Goal: Information Seeking & Learning: Learn about a topic

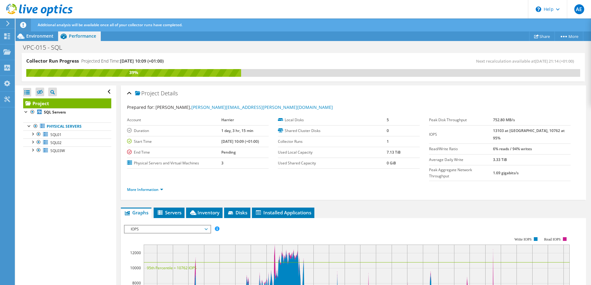
scroll to position [93, 0]
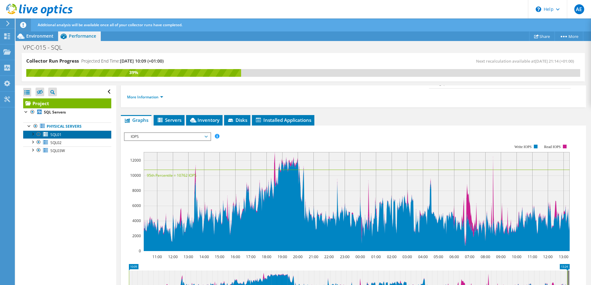
click at [68, 137] on link "SQL01" at bounding box center [67, 135] width 88 height 8
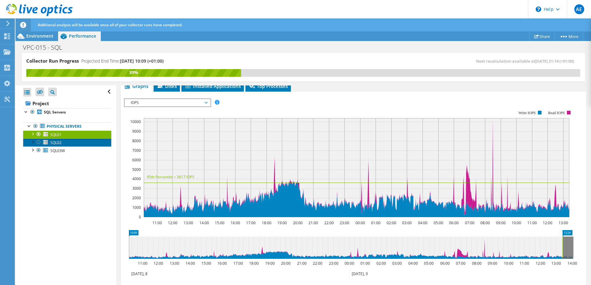
click at [67, 143] on link "SQL02" at bounding box center [67, 143] width 88 height 8
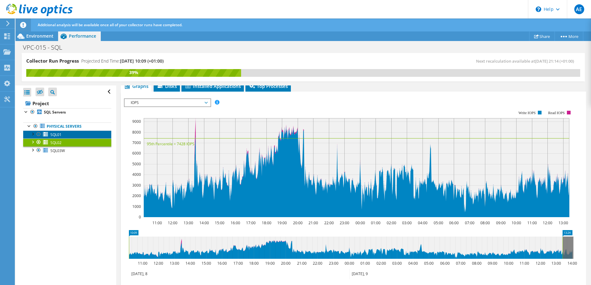
click at [67, 133] on link "SQL01" at bounding box center [67, 135] width 88 height 8
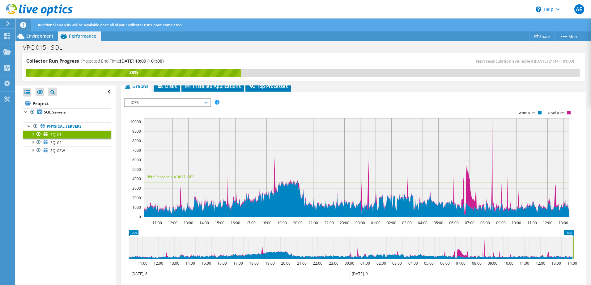
drag, startPoint x: 562, startPoint y: 246, endPoint x: 583, endPoint y: 247, distance: 21.0
click at [583, 247] on div "SQL01 Details Operating System Microsoft Windows Server 2016 Standard Local Dis…" at bounding box center [353, 172] width 474 height 359
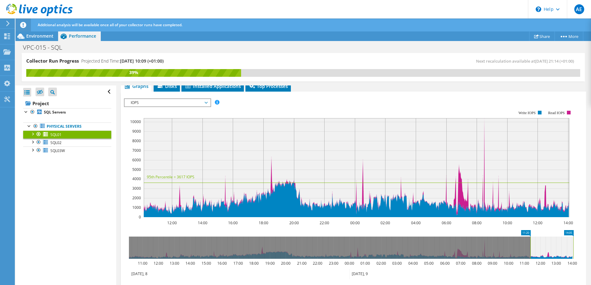
drag, startPoint x: 128, startPoint y: 251, endPoint x: 529, endPoint y: 261, distance: 401.4
click at [529, 261] on icon "14:05 11:20 11:00 12:00 13:00 14:00 15:00 16:00 17:00 18:00 19:00 20:00 21:00 2…" at bounding box center [351, 254] width 454 height 49
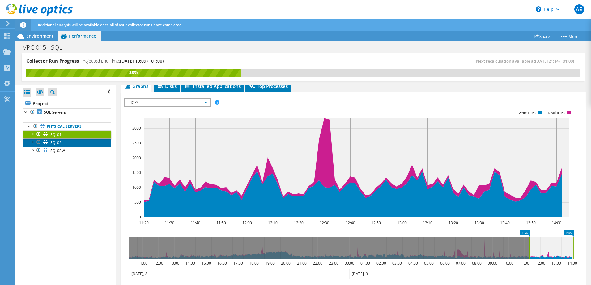
click at [70, 143] on link "SQL02" at bounding box center [67, 143] width 88 height 8
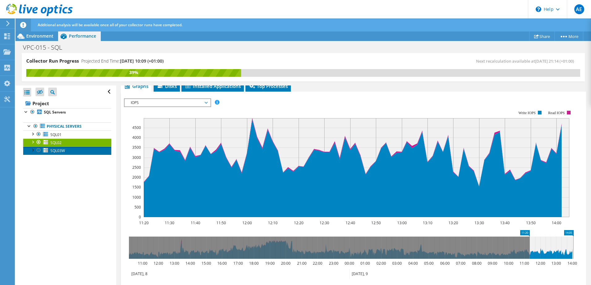
click at [70, 150] on link "SQL03W" at bounding box center [67, 151] width 88 height 8
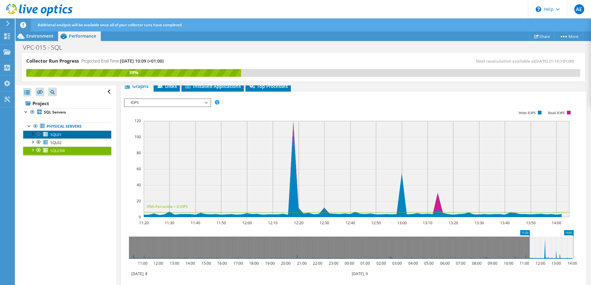
click at [59, 138] on link "SQL01" at bounding box center [67, 135] width 88 height 8
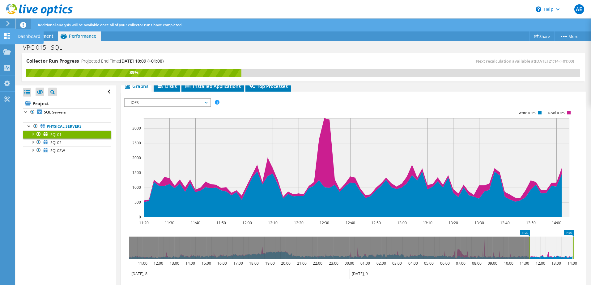
click at [7, 34] on icon at bounding box center [6, 36] width 7 height 6
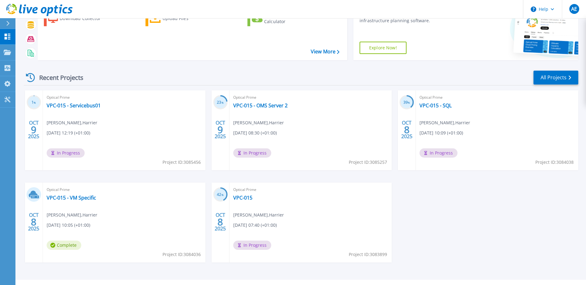
scroll to position [57, 0]
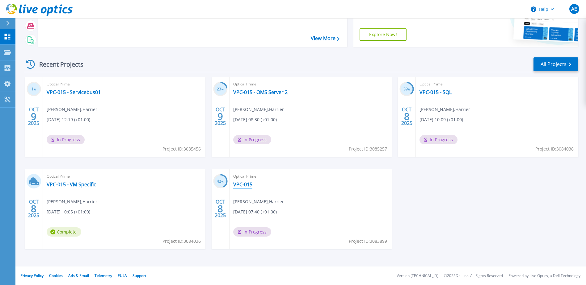
click at [242, 186] on link "VPC-015" at bounding box center [242, 185] width 19 height 6
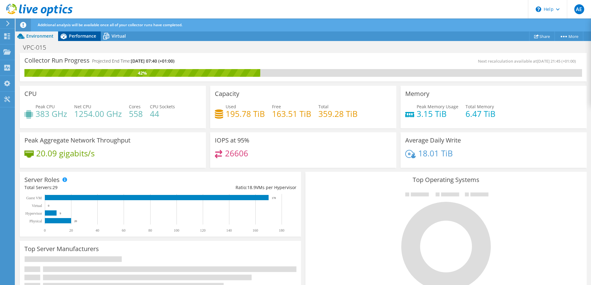
click at [85, 39] on div "Performance" at bounding box center [79, 36] width 43 height 10
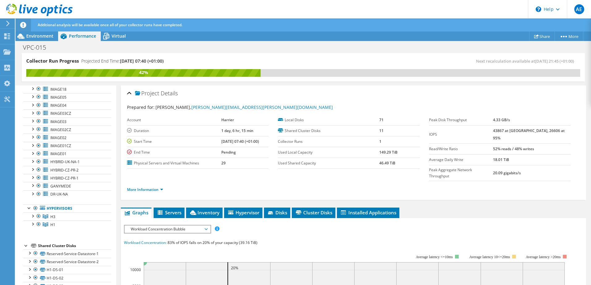
scroll to position [124, 0]
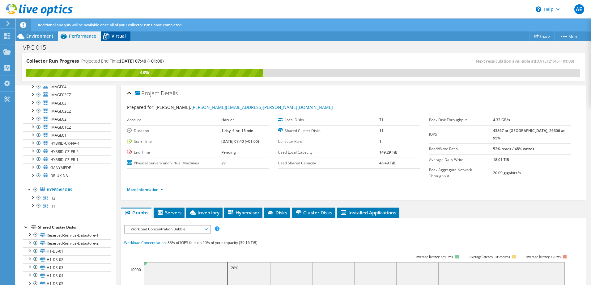
click at [109, 37] on icon at bounding box center [106, 36] width 6 height 5
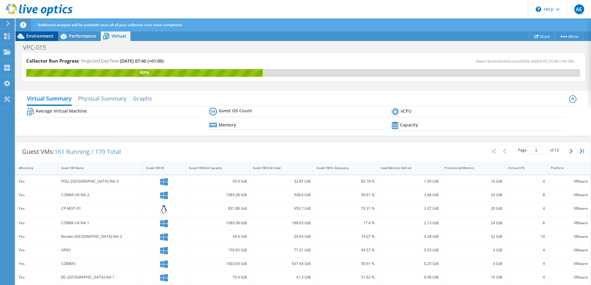
click at [36, 38] on span "Environment" at bounding box center [39, 36] width 27 height 6
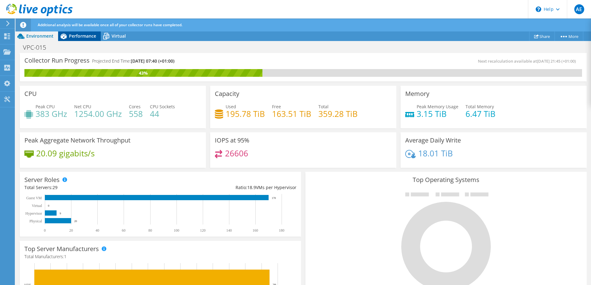
click at [79, 36] on span "Performance" at bounding box center [82, 36] width 27 height 6
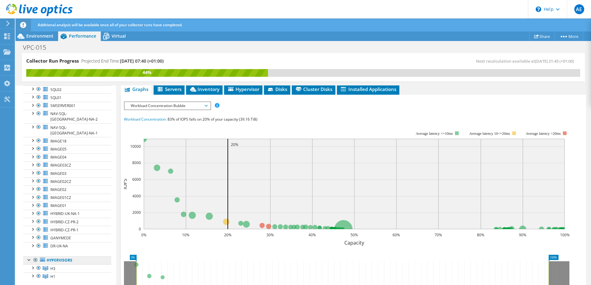
scroll to position [0, 0]
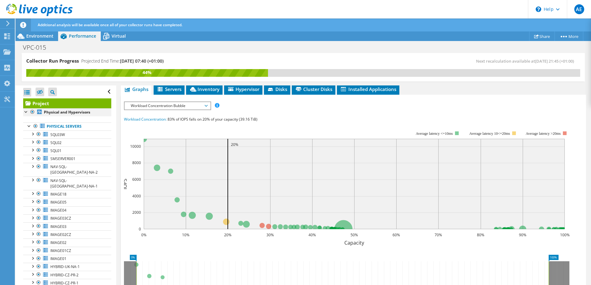
click at [25, 112] on div at bounding box center [26, 111] width 6 height 6
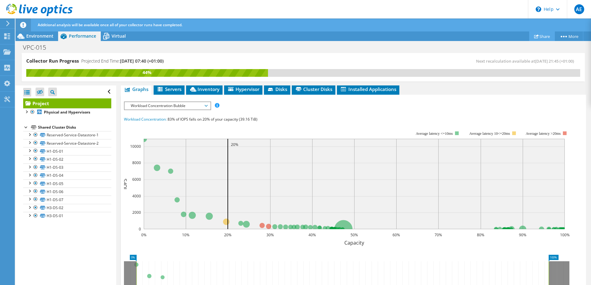
click at [539, 37] on link "Share" at bounding box center [542, 37] width 26 height 10
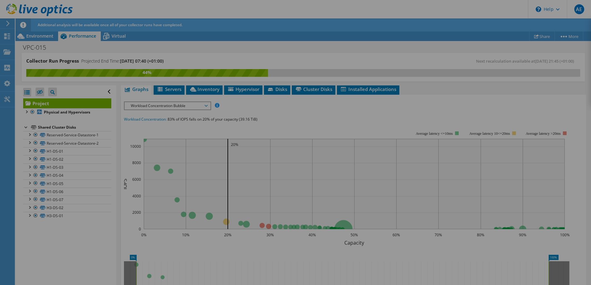
click at [111, 17] on div at bounding box center [295, 142] width 591 height 285
